Goal: Transaction & Acquisition: Book appointment/travel/reservation

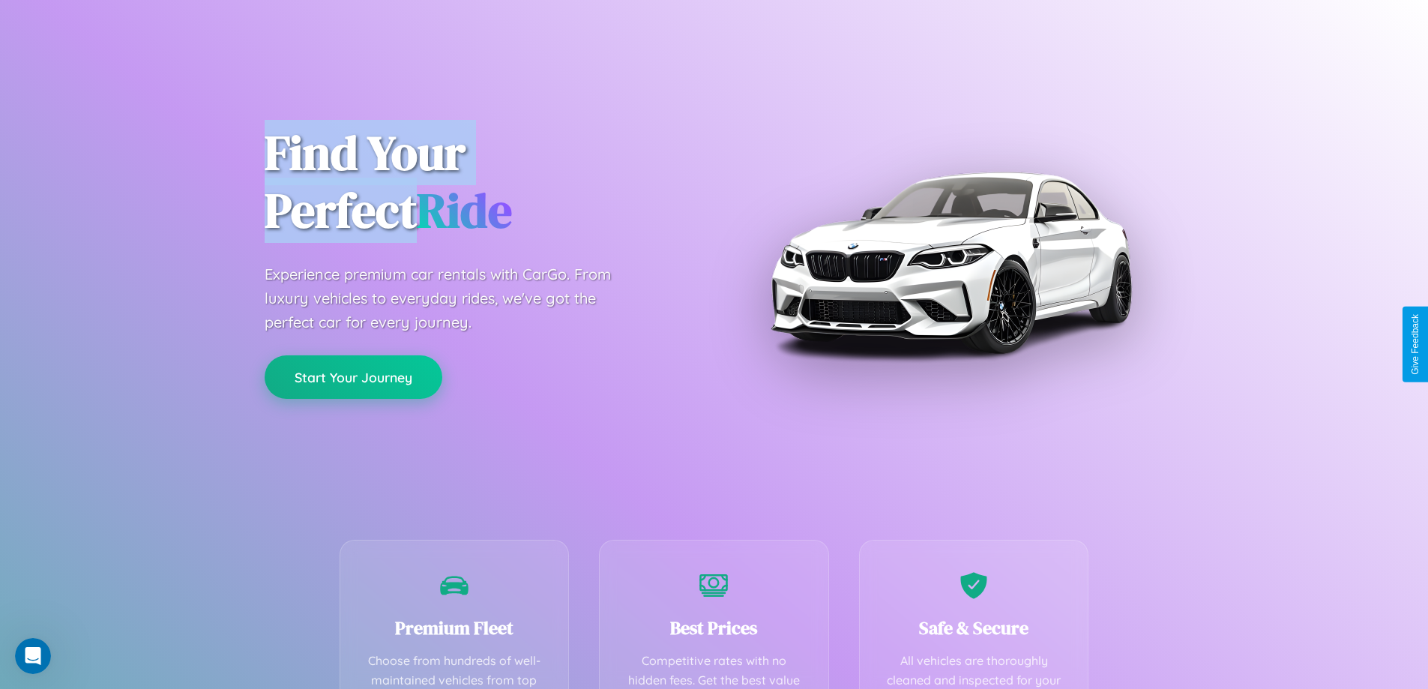
click at [353, 377] on button "Start Your Journey" at bounding box center [354, 376] width 178 height 43
click at [353, 376] on button "Start Your Journey" at bounding box center [354, 376] width 178 height 43
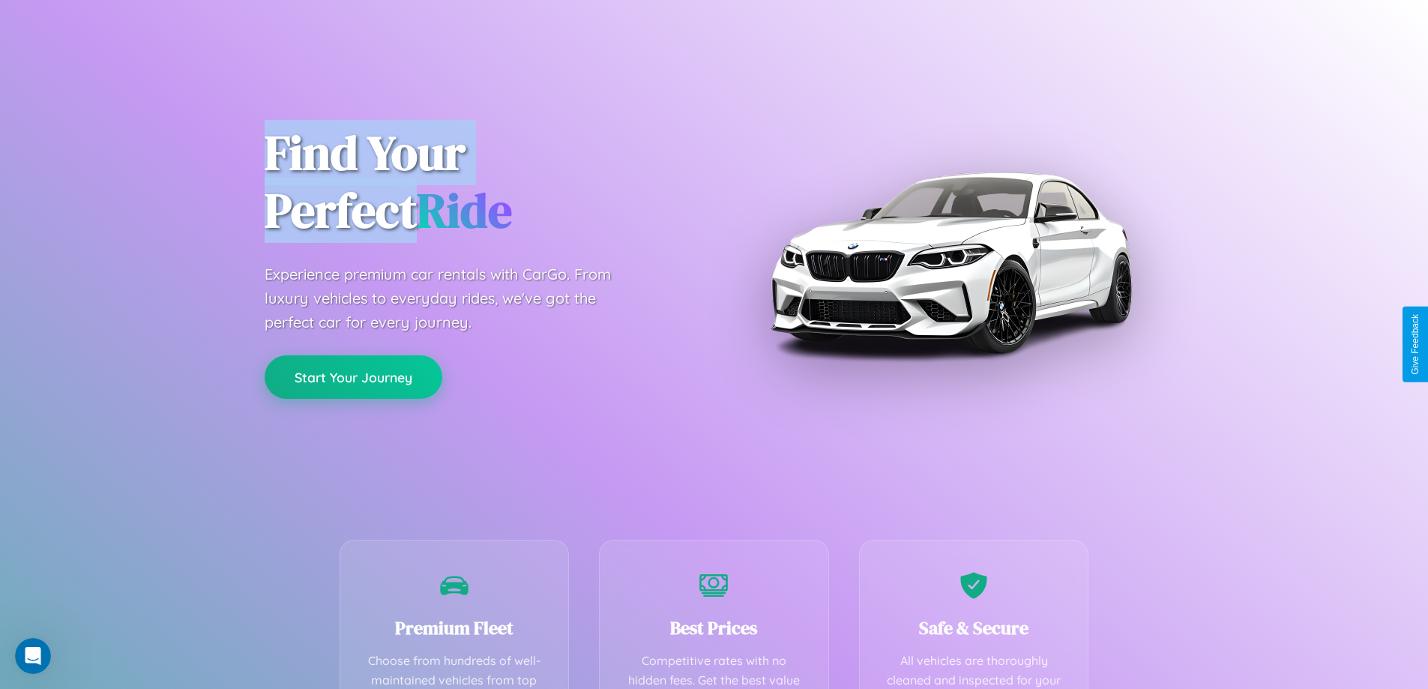
click at [353, 376] on button "Start Your Journey" at bounding box center [354, 376] width 178 height 43
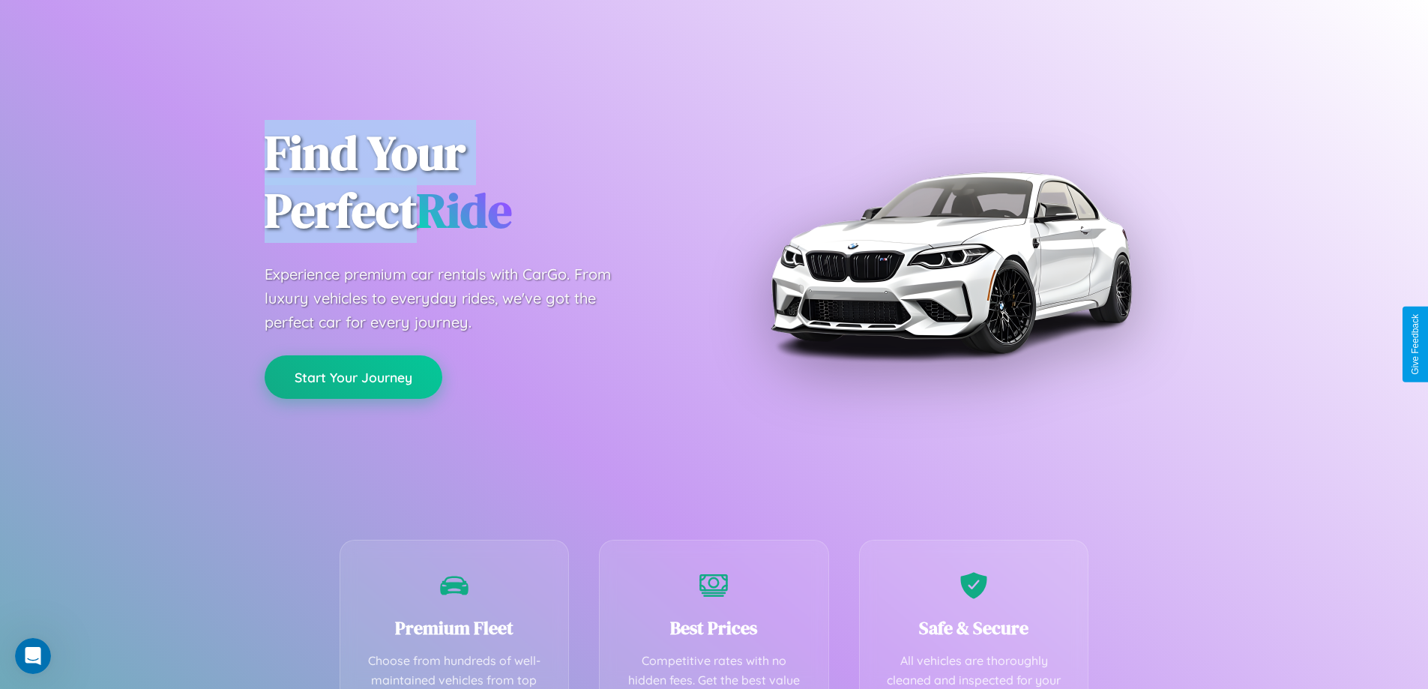
click at [353, 376] on button "Start Your Journey" at bounding box center [354, 376] width 178 height 43
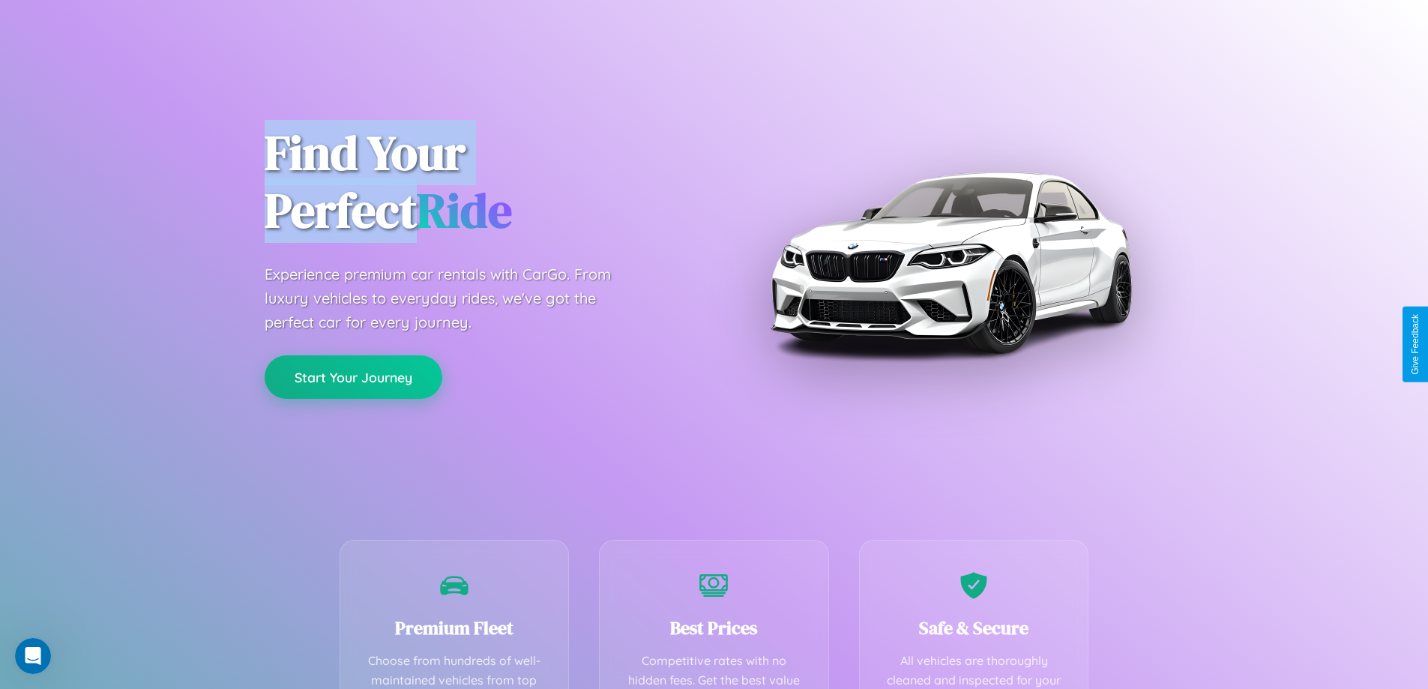
click at [353, 376] on button "Start Your Journey" at bounding box center [354, 376] width 178 height 43
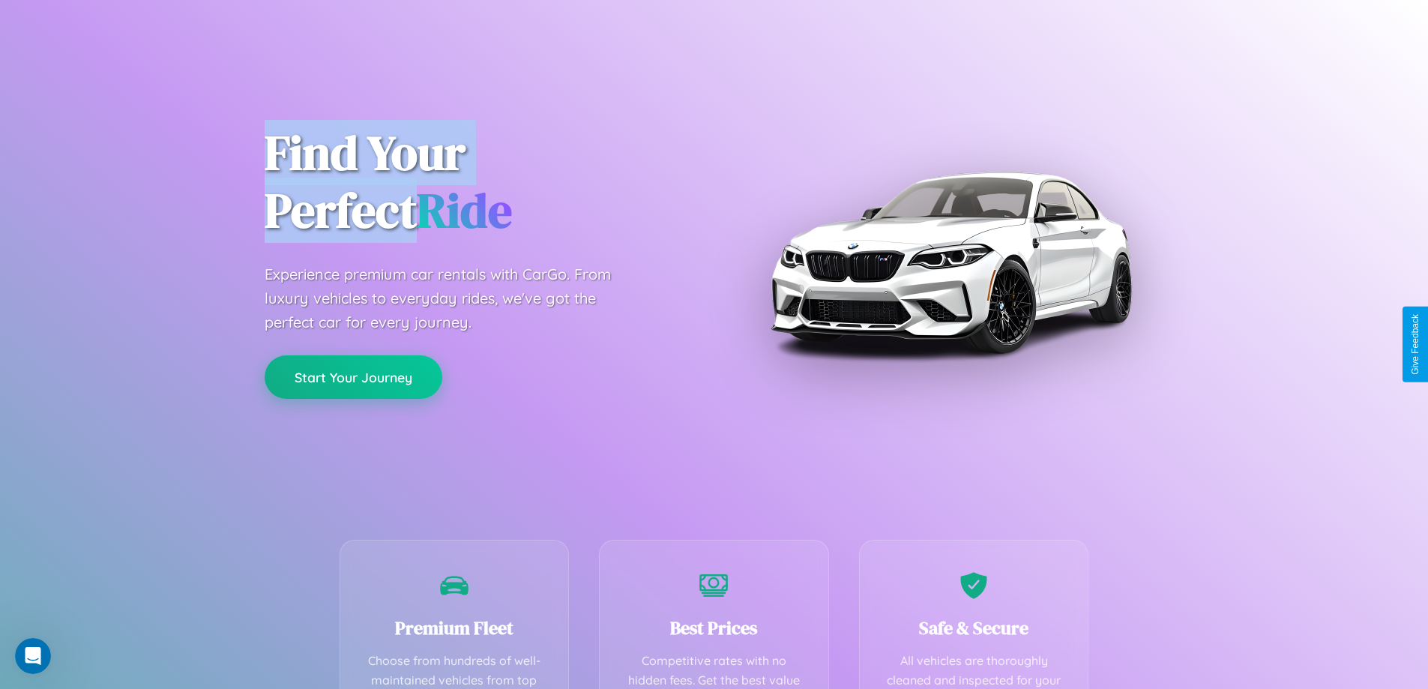
click at [353, 376] on button "Start Your Journey" at bounding box center [354, 376] width 178 height 43
